Goal: Transaction & Acquisition: Purchase product/service

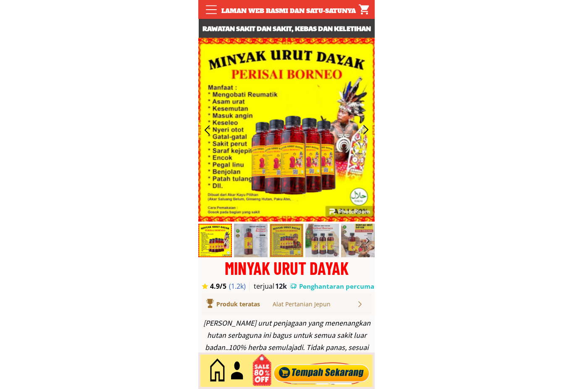
click at [327, 362] on div at bounding box center [322, 371] width 102 height 28
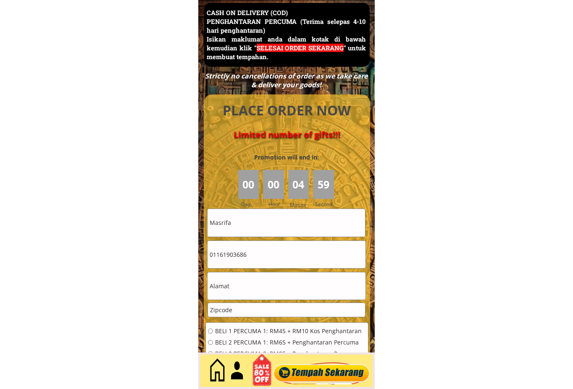
click at [288, 236] on input "Masrifa" at bounding box center [285, 222] width 157 height 27
click at [288, 235] on input "Masrifa" at bounding box center [285, 222] width 157 height 27
paste input "[PERSON_NAME]"
type input "[PERSON_NAME]"
click at [261, 257] on input "01161903686" at bounding box center [285, 254] width 157 height 27
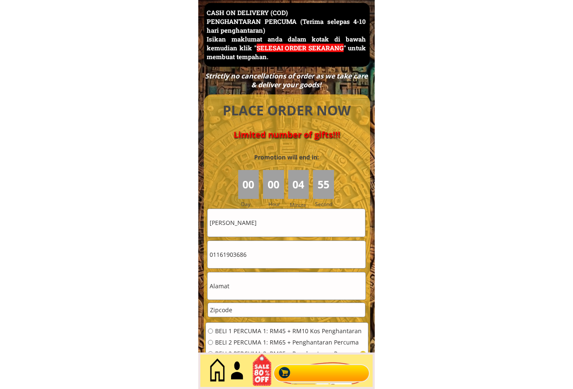
click at [261, 257] on input "01161903686" at bounding box center [285, 254] width 157 height 27
paste input "72307760"
type input "01172307760"
click at [260, 286] on input "text" at bounding box center [285, 285] width 157 height 27
paste input "Kj/ 1e timbang sawit jalan pagoh jayor muar 84600 [GEOGRAPHIC_DATA],[GEOGRAPHIC…"
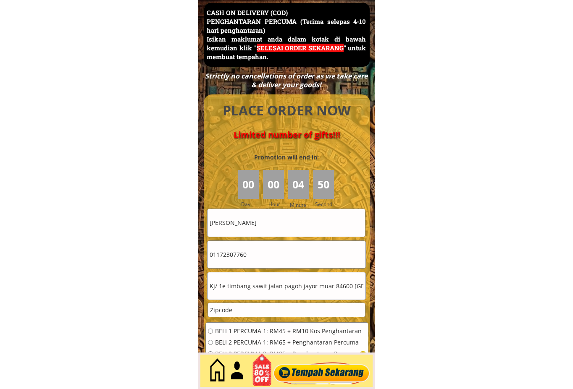
scroll to position [0, 52]
type input "Kj/ 1e timbang sawit jalan pagoh jayor muar 84600 [GEOGRAPHIC_DATA],[GEOGRAPHIC…"
click at [283, 286] on input "Kj/ 1e timbang sawit jalan pagoh jayor muar 84600 [GEOGRAPHIC_DATA],[GEOGRAPHIC…" at bounding box center [285, 285] width 157 height 27
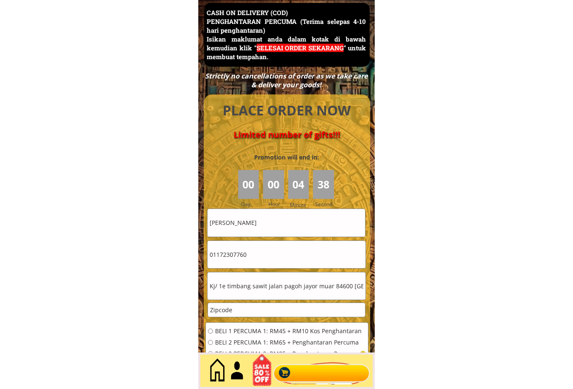
drag, startPoint x: 247, startPoint y: 308, endPoint x: 176, endPoint y: 311, distance: 71.9
paste input "84600"
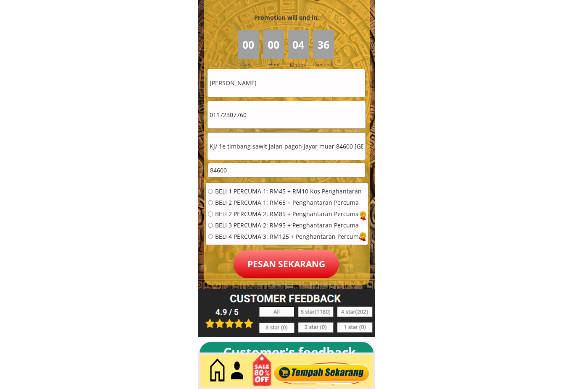
type input "84600"
click at [239, 235] on span "BELI 4 PERCUMA 3: RM125 + Penghantaran Percuma" at bounding box center [288, 237] width 147 height 6
radio input "true"
click at [231, 195] on div "BELI 1 PERCUMA 1: RM45 + RM10 Kos Penghantaran BELI 2 PERCUMA 1: RM65 + Penghan…" at bounding box center [285, 217] width 154 height 57
click at [265, 196] on div "BELI 1 PERCUMA 1: RM45 + RM10 Kos Penghantaran BELI 2 PERCUMA 1: RM65 + Penghan…" at bounding box center [285, 217] width 154 height 57
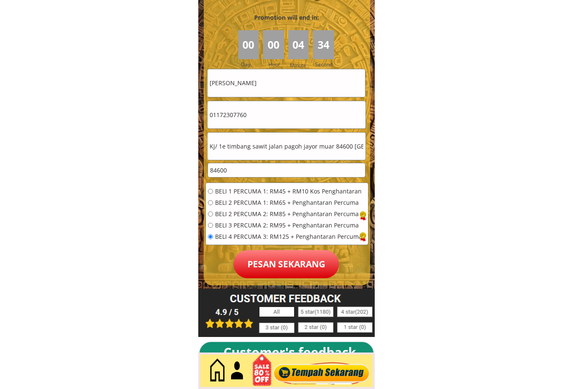
click at [262, 191] on span "BELI 1 PERCUMA 1: RM45 + RM10 Kos Penghantaran" at bounding box center [288, 192] width 147 height 6
radio input "true"
click at [263, 255] on p "Pesan sekarang" at bounding box center [285, 264] width 105 height 28
